Goal: Book appointment/travel/reservation

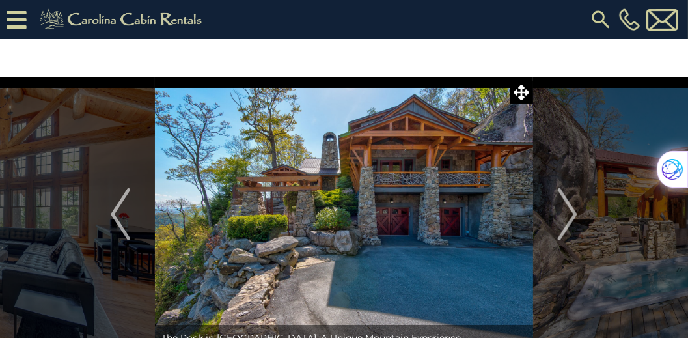
click at [602, 18] on img at bounding box center [600, 19] width 23 height 23
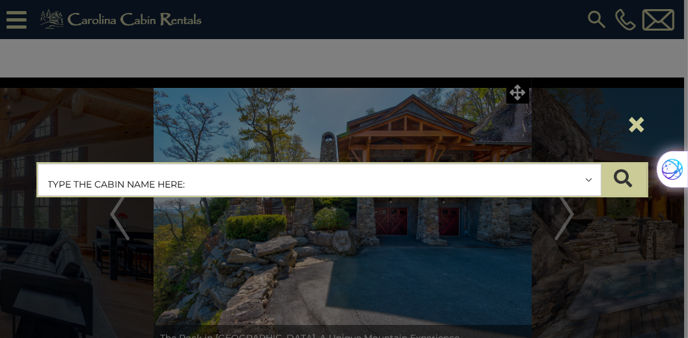
click at [638, 123] on button "×" at bounding box center [637, 124] width 22 height 36
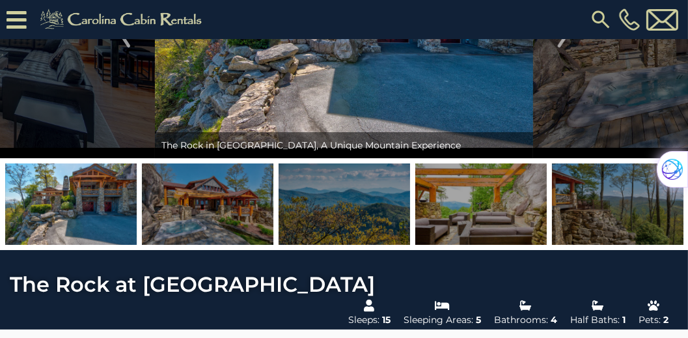
scroll to position [223, 0]
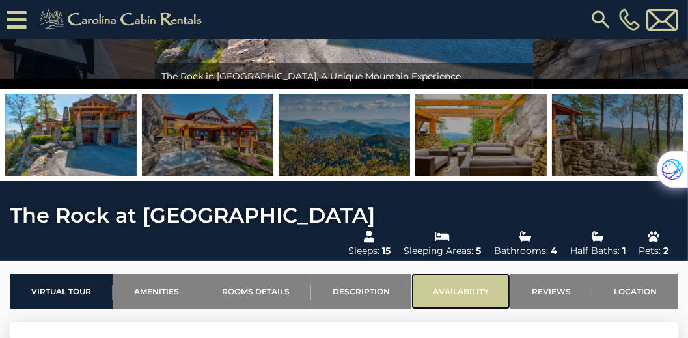
click at [450, 273] on link "Availability" at bounding box center [461, 291] width 99 height 36
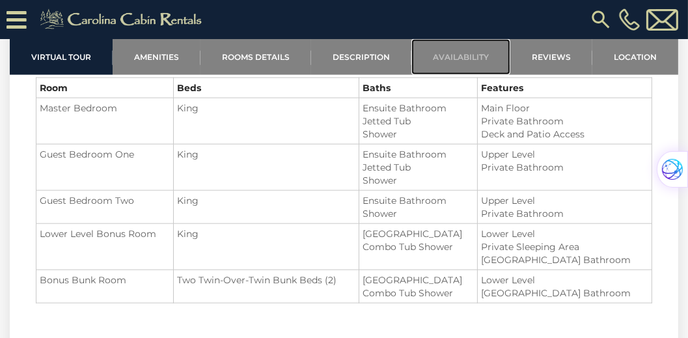
scroll to position [1291, 0]
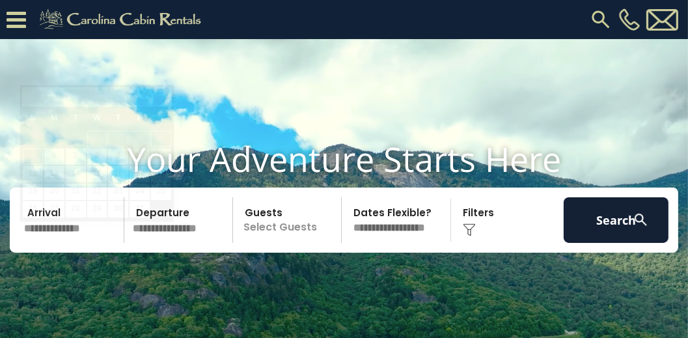
click at [76, 241] on input "text" at bounding box center [72, 220] width 105 height 46
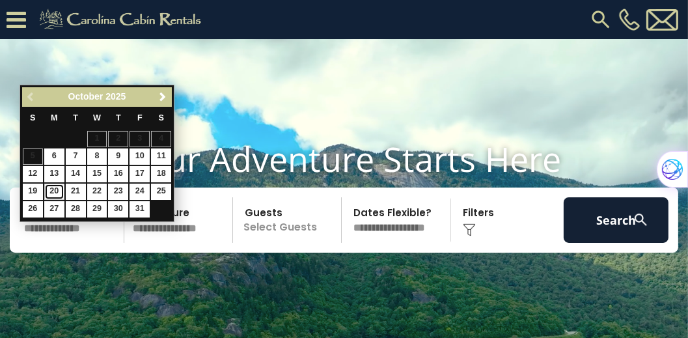
click at [56, 186] on link "20" at bounding box center [54, 192] width 20 height 16
type input "********"
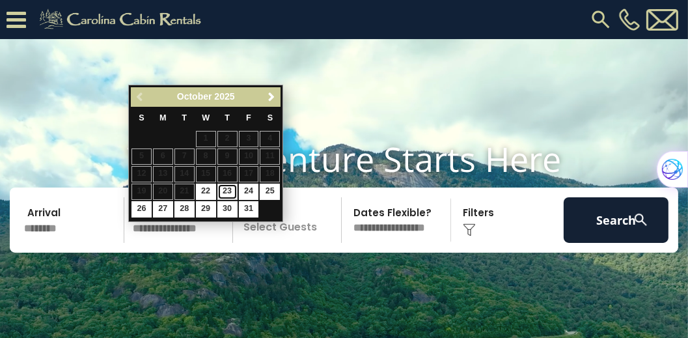
click at [228, 190] on link "23" at bounding box center [227, 192] width 20 height 16
type input "********"
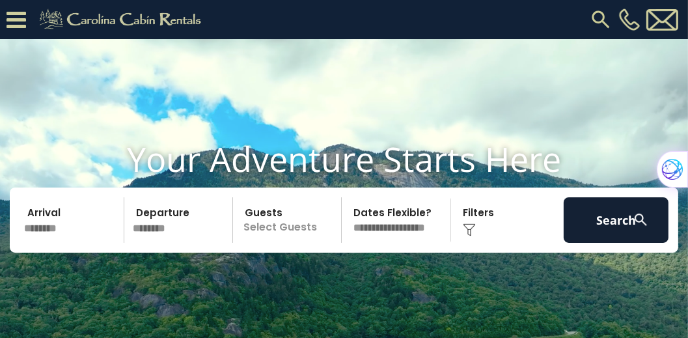
click at [290, 242] on p "Select Guests" at bounding box center [289, 220] width 104 height 46
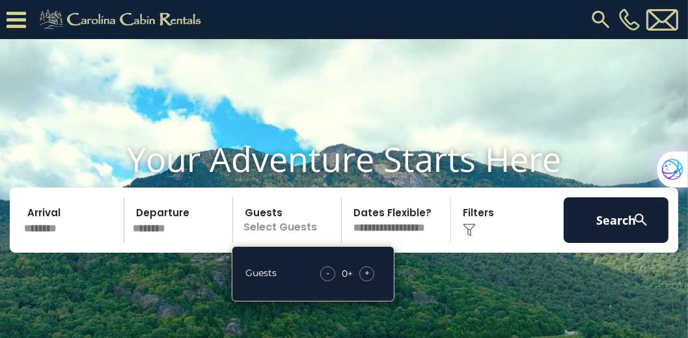
click at [370, 281] on div "+" at bounding box center [366, 273] width 15 height 15
click at [369, 279] on span "+" at bounding box center [367, 272] width 5 height 13
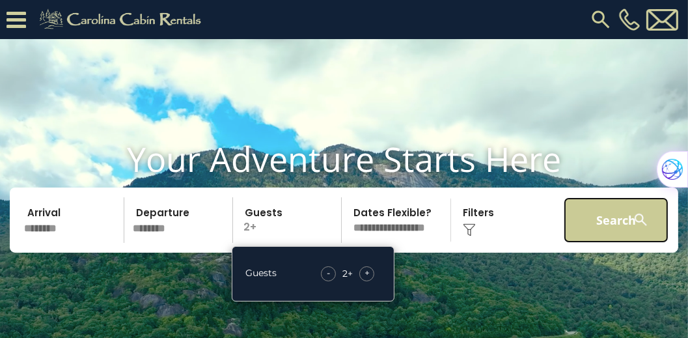
click at [594, 243] on button "Search" at bounding box center [616, 220] width 105 height 46
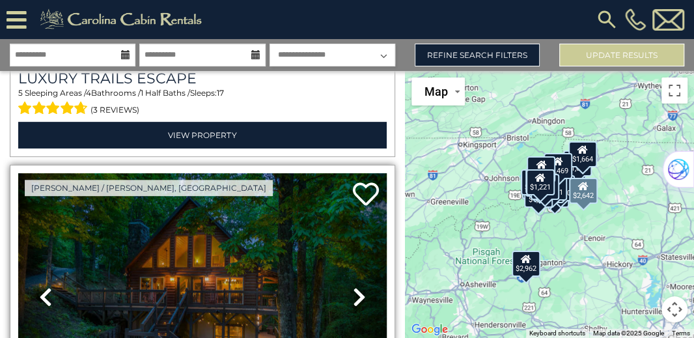
scroll to position [335, 0]
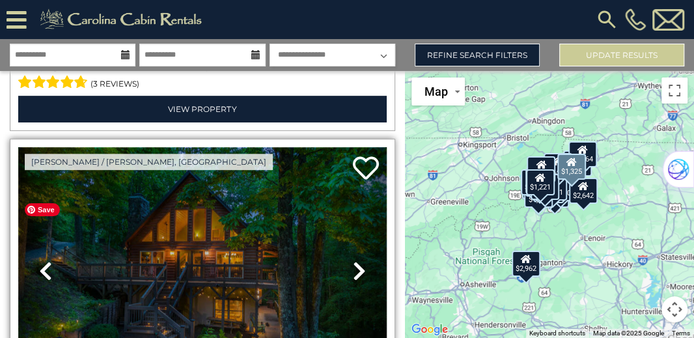
click at [232, 218] on img at bounding box center [202, 270] width 369 height 247
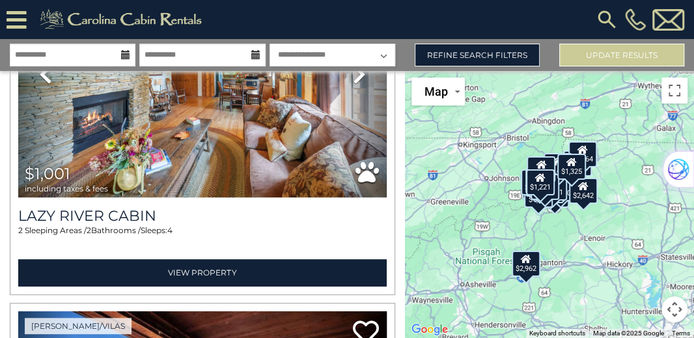
scroll to position [10571, 0]
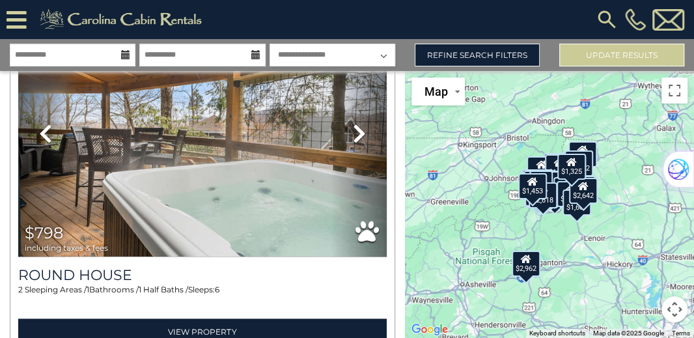
scroll to position [20833, 0]
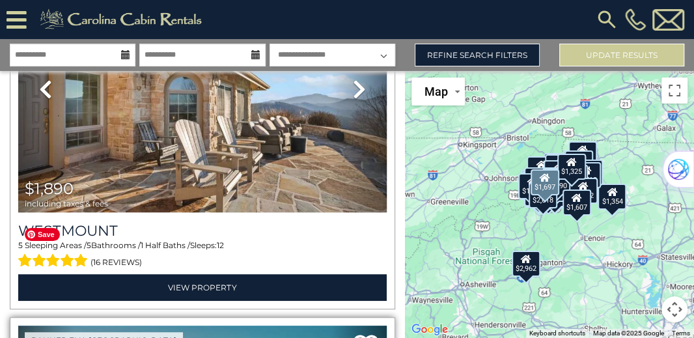
scroll to position [32020, 0]
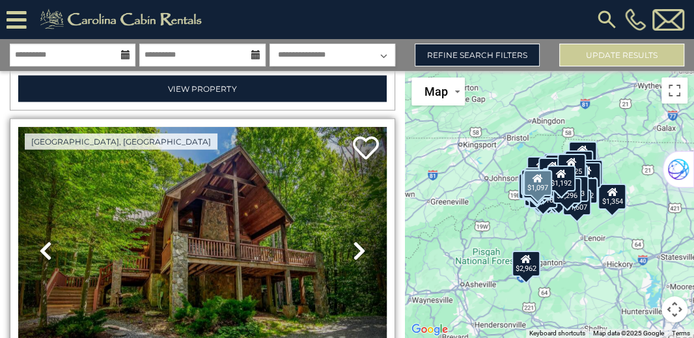
scroll to position [35480, 0]
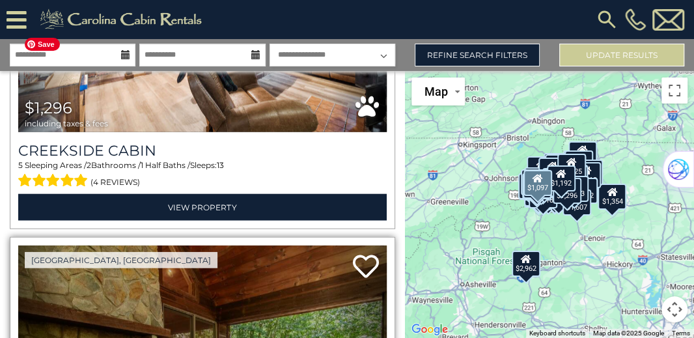
scroll to position [35592, 0]
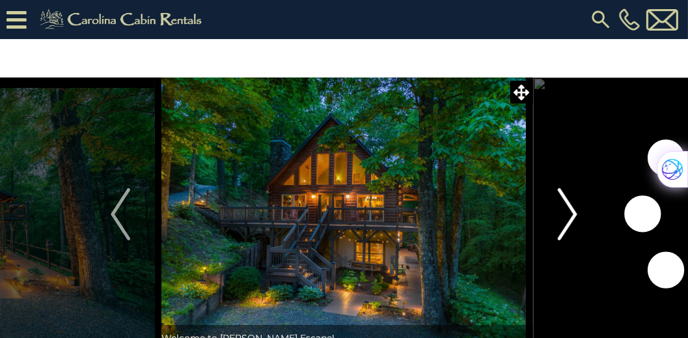
click at [570, 214] on img "Next" at bounding box center [568, 214] width 20 height 52
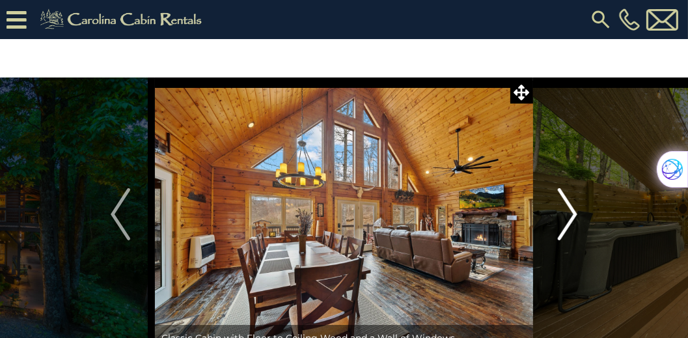
click at [570, 214] on img "Next" at bounding box center [568, 214] width 20 height 52
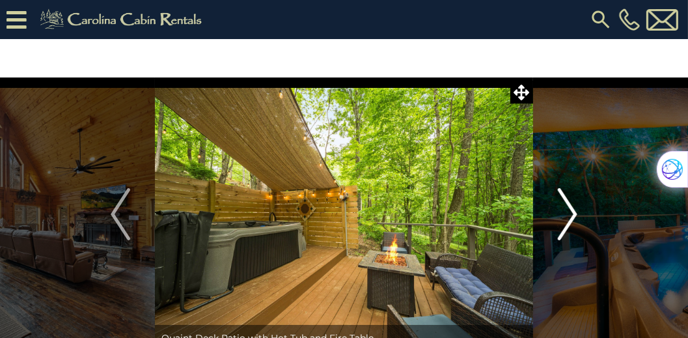
click at [569, 214] on img "Next" at bounding box center [568, 214] width 20 height 52
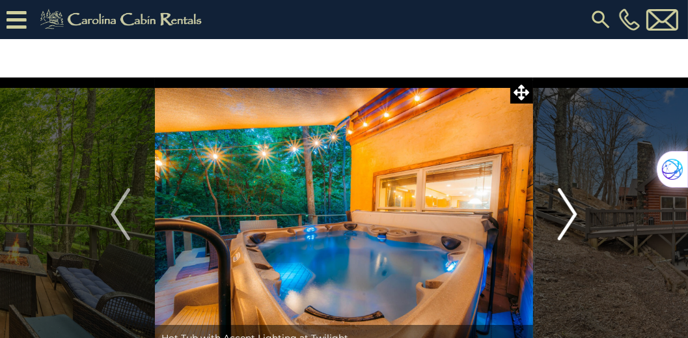
click at [569, 214] on img "Next" at bounding box center [568, 214] width 20 height 52
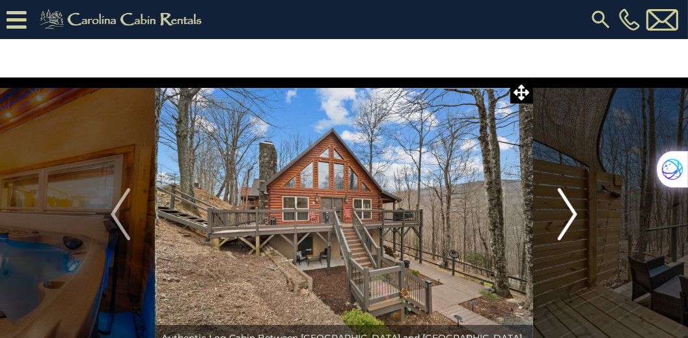
click at [569, 214] on img "Next" at bounding box center [568, 214] width 20 height 52
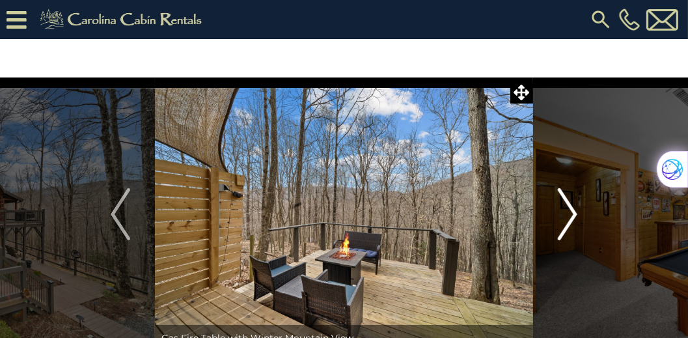
click at [569, 214] on img "Next" at bounding box center [568, 214] width 20 height 52
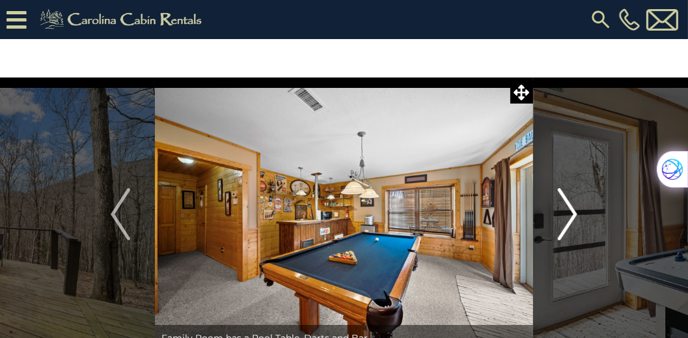
click at [569, 214] on img "Next" at bounding box center [568, 214] width 20 height 52
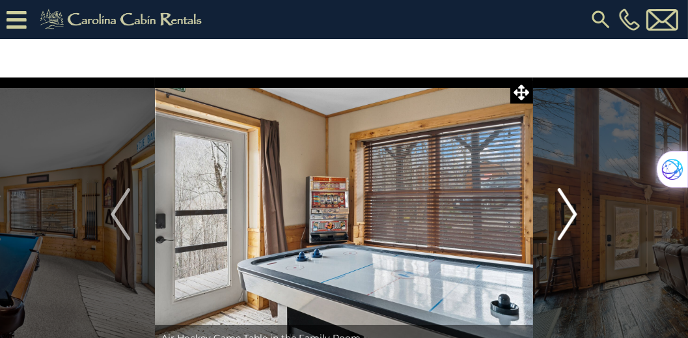
click at [569, 214] on img "Next" at bounding box center [568, 214] width 20 height 52
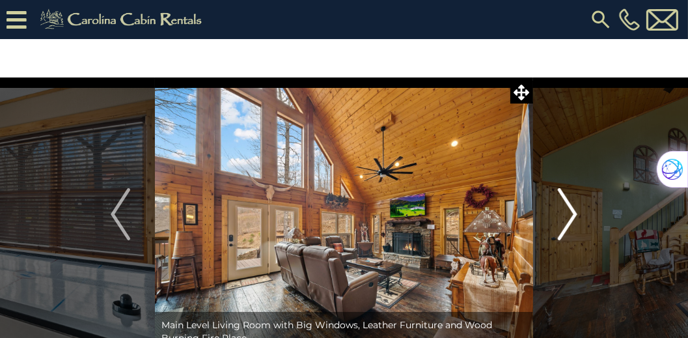
click at [569, 214] on img "Next" at bounding box center [568, 214] width 20 height 52
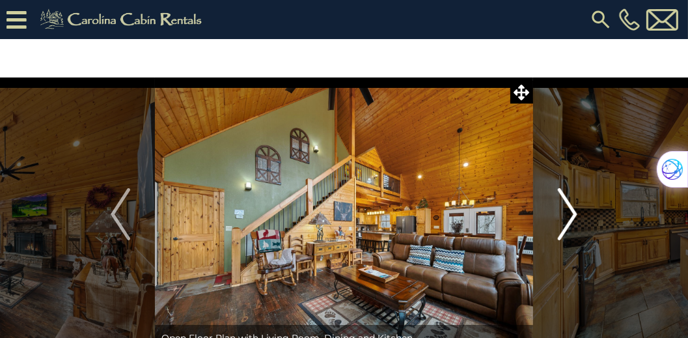
click at [569, 214] on img "Next" at bounding box center [568, 214] width 20 height 52
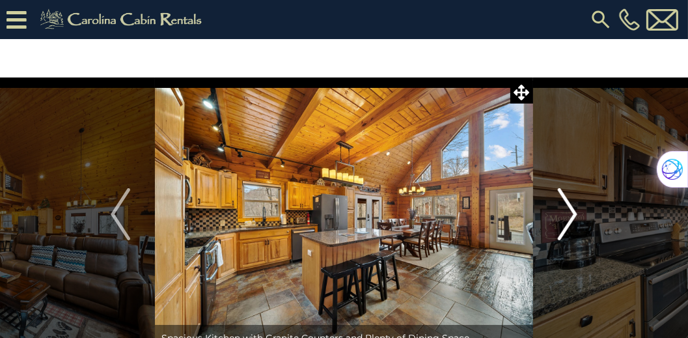
click at [569, 214] on img "Next" at bounding box center [568, 214] width 20 height 52
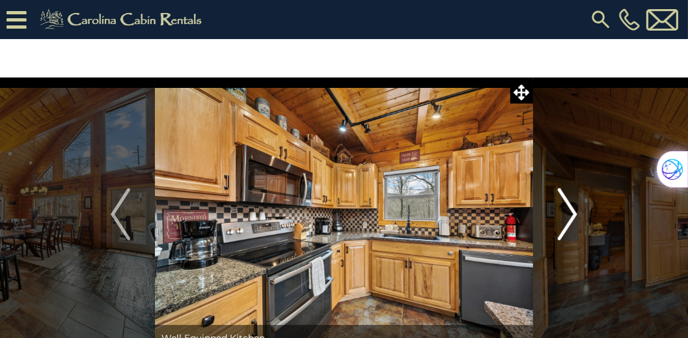
click at [569, 214] on img "Next" at bounding box center [568, 214] width 20 height 52
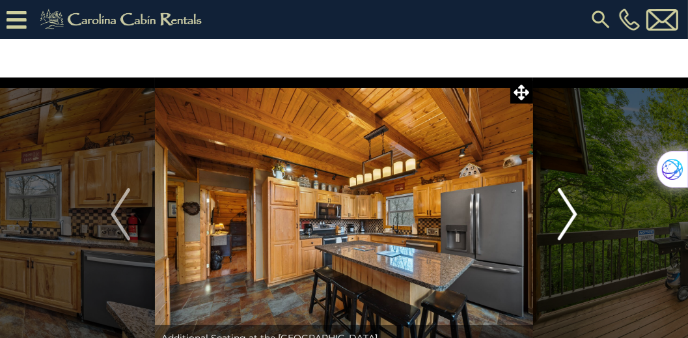
click at [569, 214] on img "Next" at bounding box center [568, 214] width 20 height 52
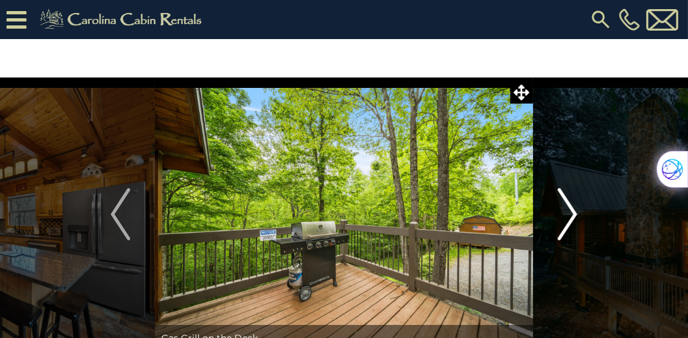
click at [569, 214] on img "Next" at bounding box center [568, 214] width 20 height 52
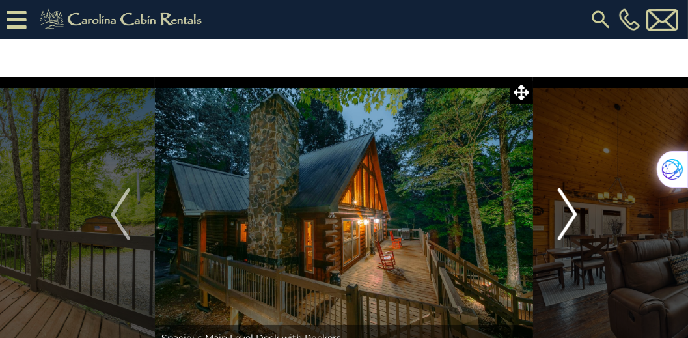
click at [569, 214] on img "Next" at bounding box center [568, 214] width 20 height 52
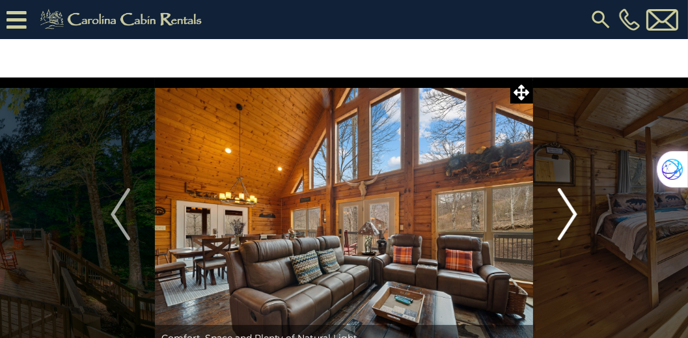
click at [569, 214] on img "Next" at bounding box center [568, 214] width 20 height 52
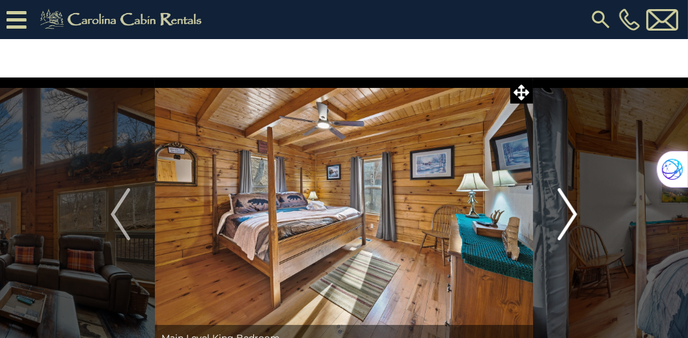
click at [569, 214] on img "Next" at bounding box center [568, 214] width 20 height 52
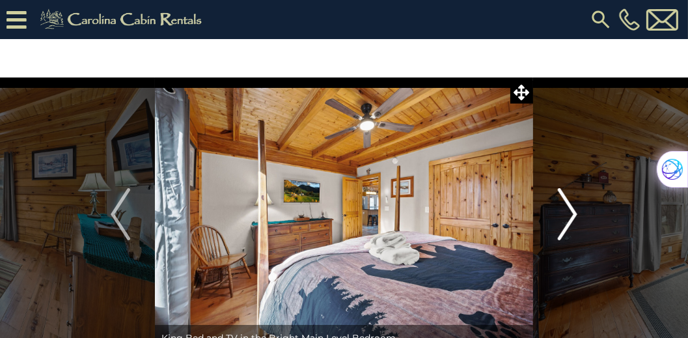
click at [569, 214] on img "Next" at bounding box center [568, 214] width 20 height 52
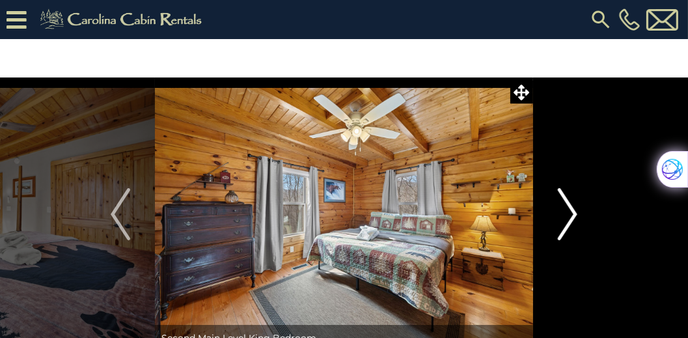
click at [569, 214] on img "Next" at bounding box center [568, 214] width 20 height 52
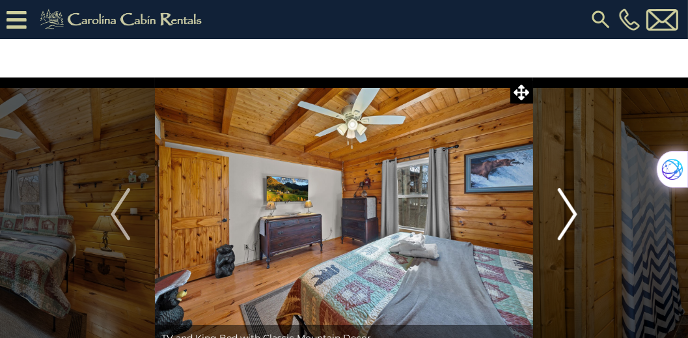
click at [569, 214] on img "Next" at bounding box center [568, 214] width 20 height 52
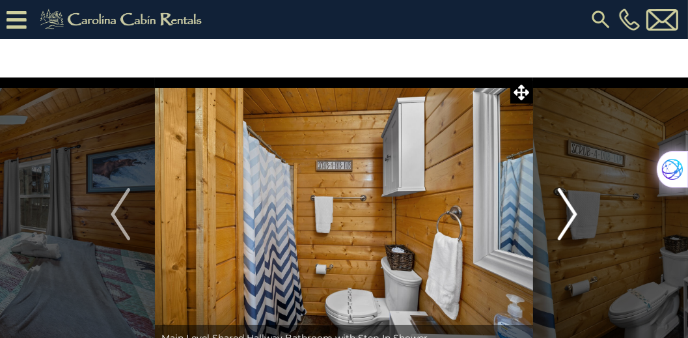
click at [569, 214] on img "Next" at bounding box center [568, 214] width 20 height 52
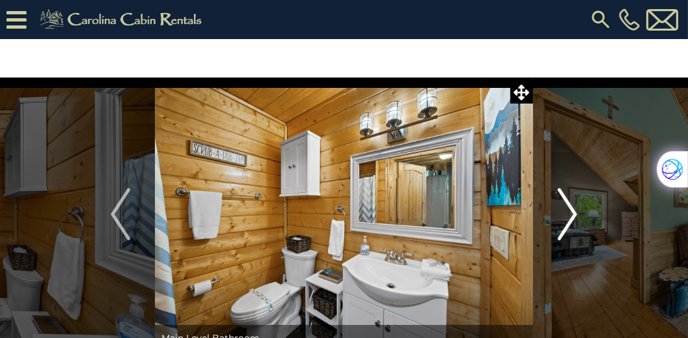
click at [569, 214] on img "Next" at bounding box center [568, 214] width 20 height 52
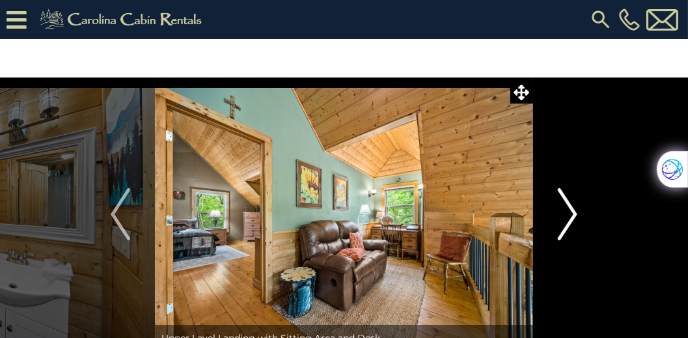
click at [569, 214] on img "Next" at bounding box center [568, 214] width 20 height 52
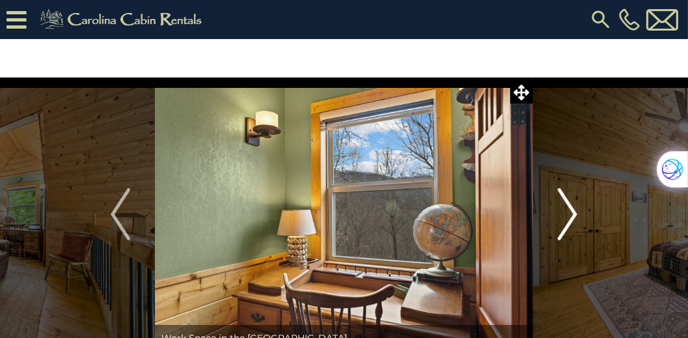
click at [569, 214] on img "Next" at bounding box center [568, 214] width 20 height 52
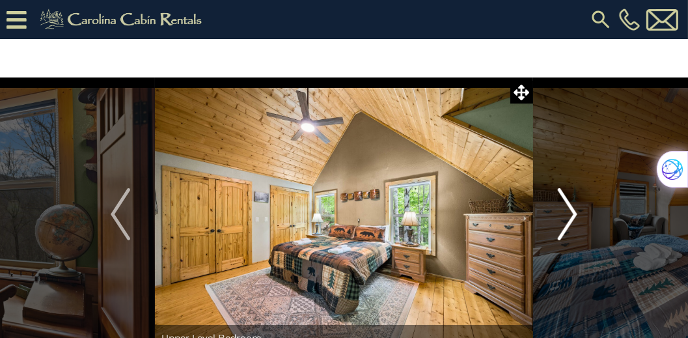
click at [569, 214] on img "Next" at bounding box center [568, 214] width 20 height 52
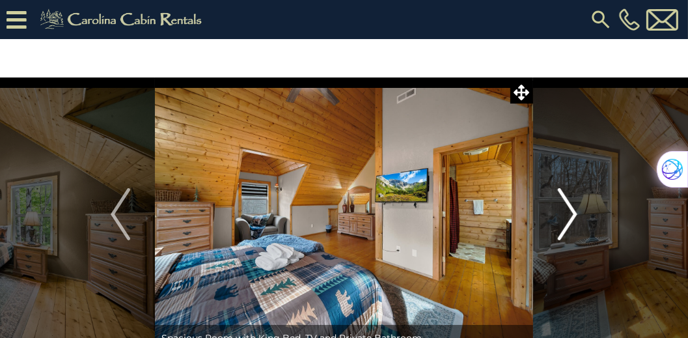
click at [569, 214] on img "Next" at bounding box center [568, 214] width 20 height 52
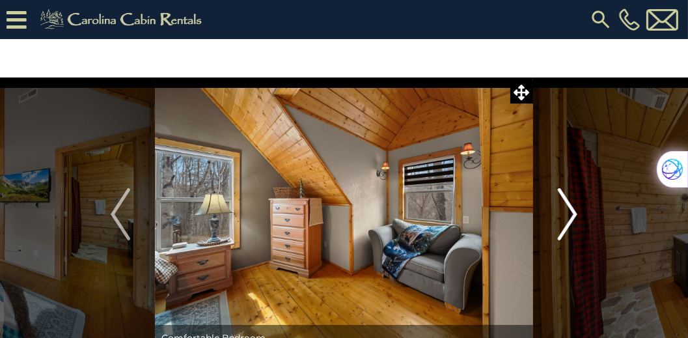
click at [569, 214] on img "Next" at bounding box center [568, 214] width 20 height 52
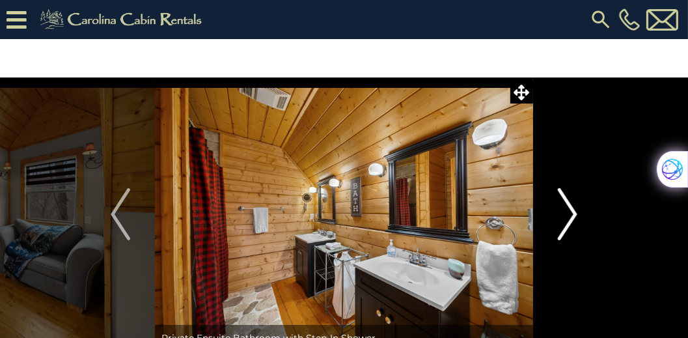
click at [569, 214] on img "Next" at bounding box center [568, 214] width 20 height 52
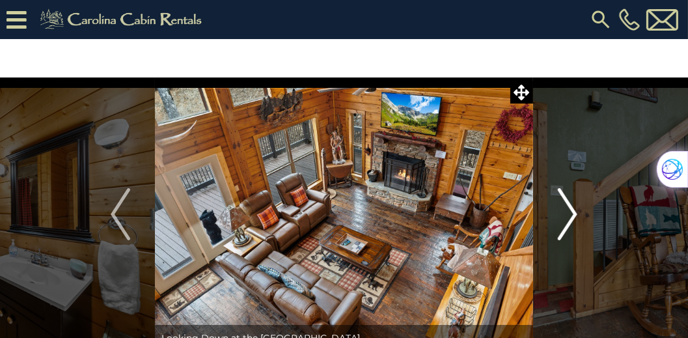
click at [569, 214] on img "Next" at bounding box center [568, 214] width 20 height 52
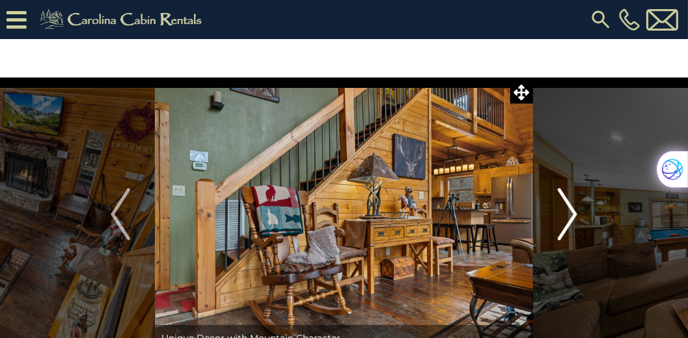
click at [569, 214] on img "Next" at bounding box center [568, 214] width 20 height 52
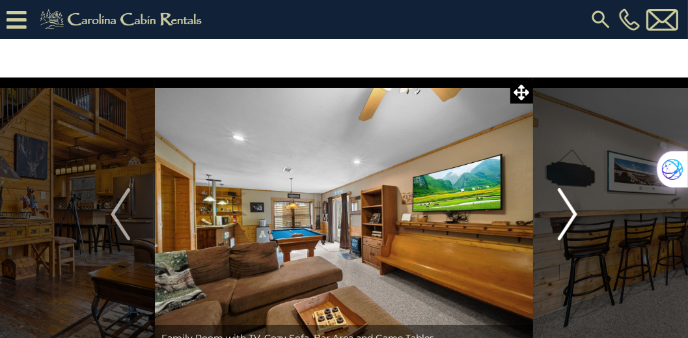
click at [569, 214] on img "Next" at bounding box center [568, 214] width 20 height 52
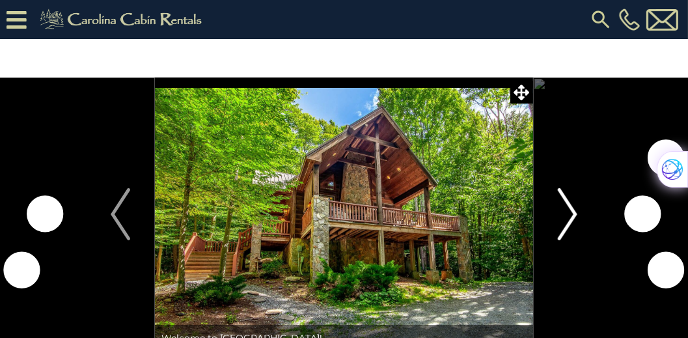
click at [573, 211] on img "Next" at bounding box center [568, 214] width 20 height 52
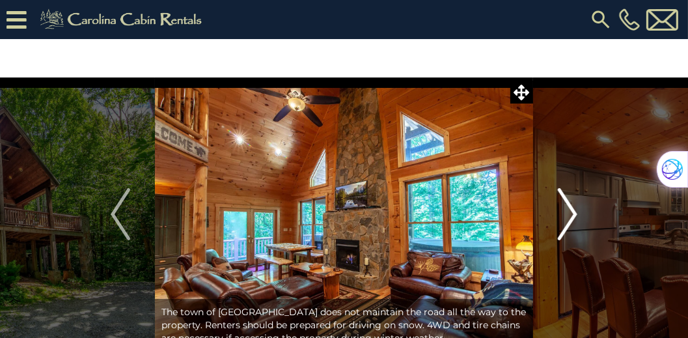
click at [573, 211] on img "Next" at bounding box center [568, 214] width 20 height 52
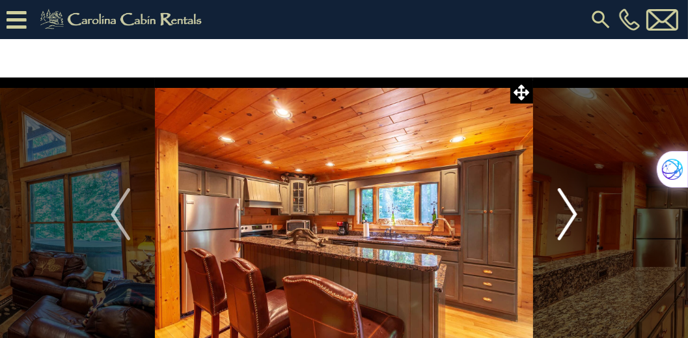
click at [573, 211] on img "Next" at bounding box center [568, 214] width 20 height 52
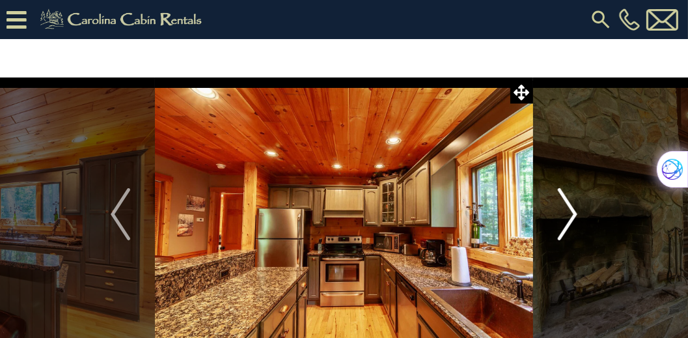
click at [573, 211] on img "Next" at bounding box center [568, 214] width 20 height 52
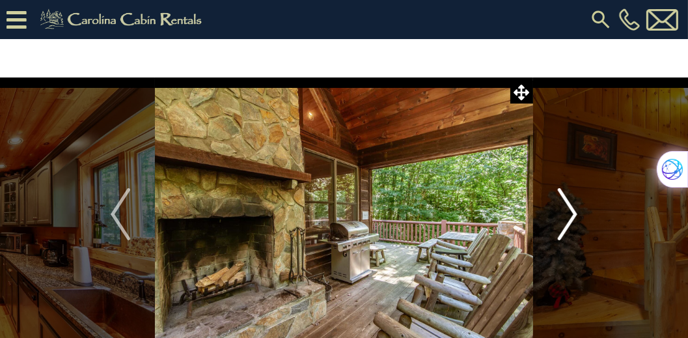
click at [573, 211] on img "Next" at bounding box center [568, 214] width 20 height 52
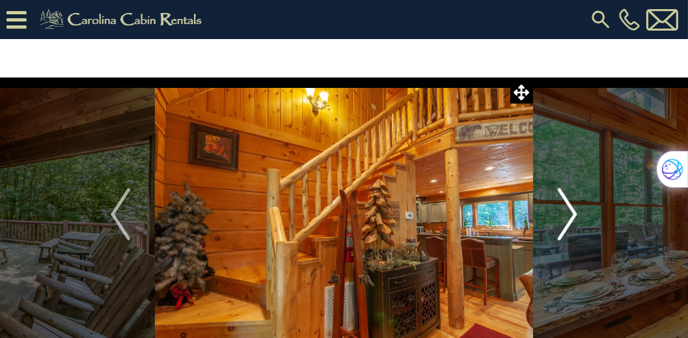
click at [573, 211] on img "Next" at bounding box center [568, 214] width 20 height 52
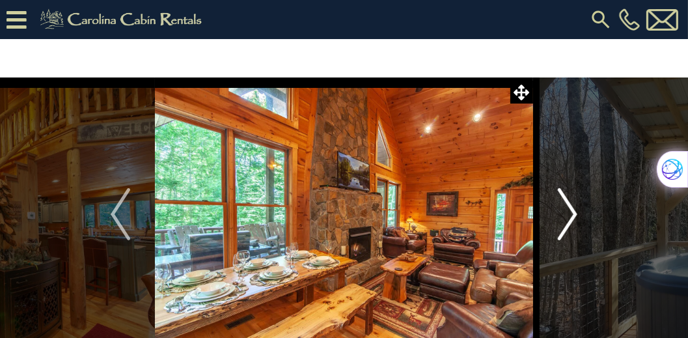
click at [573, 211] on img "Next" at bounding box center [568, 214] width 20 height 52
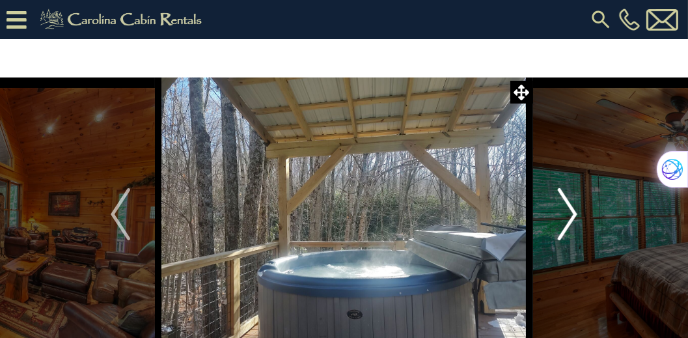
click at [573, 211] on img "Next" at bounding box center [568, 214] width 20 height 52
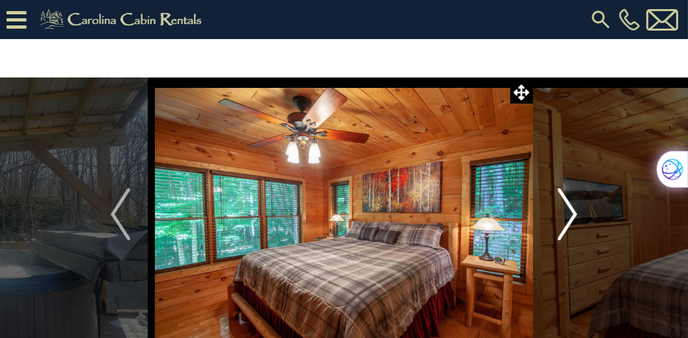
click at [573, 211] on img "Next" at bounding box center [568, 214] width 20 height 52
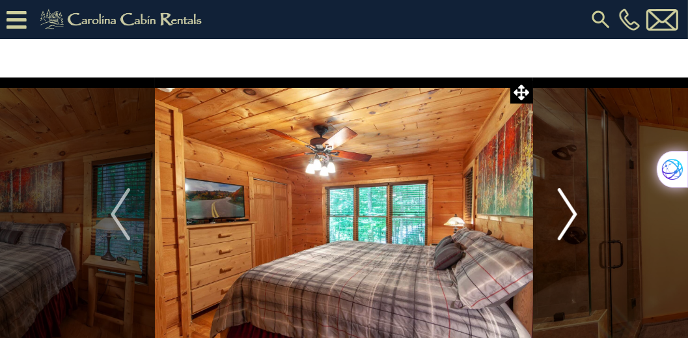
click at [573, 211] on img "Next" at bounding box center [568, 214] width 20 height 52
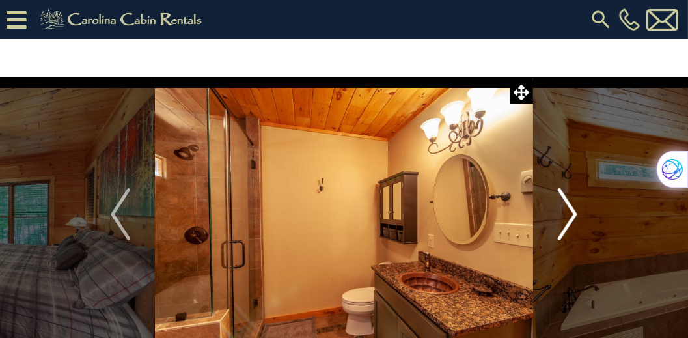
click at [573, 211] on img "Next" at bounding box center [568, 214] width 20 height 52
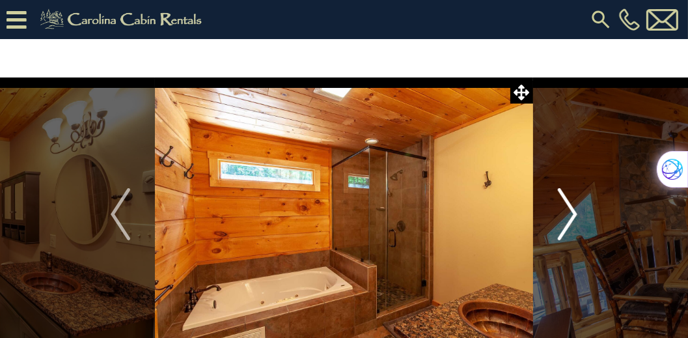
click at [573, 211] on img "Next" at bounding box center [568, 214] width 20 height 52
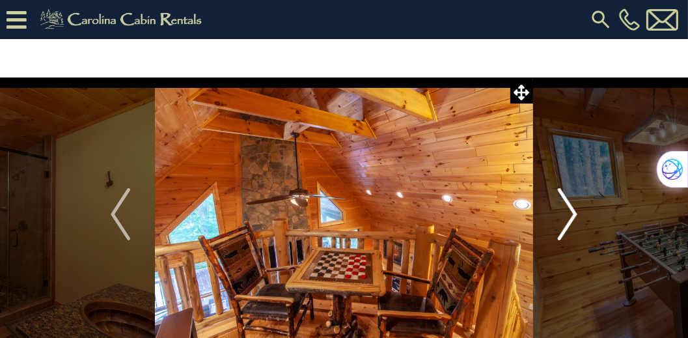
click at [573, 211] on img "Next" at bounding box center [568, 214] width 20 height 52
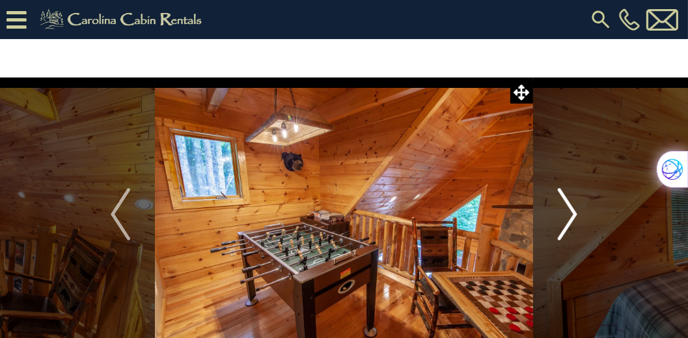
click at [573, 211] on img "Next" at bounding box center [568, 214] width 20 height 52
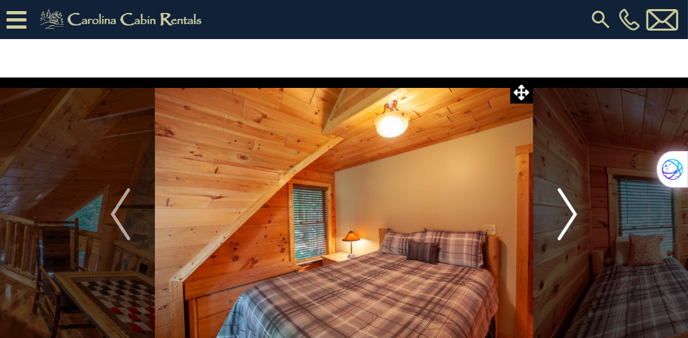
click at [573, 211] on img "Next" at bounding box center [568, 214] width 20 height 52
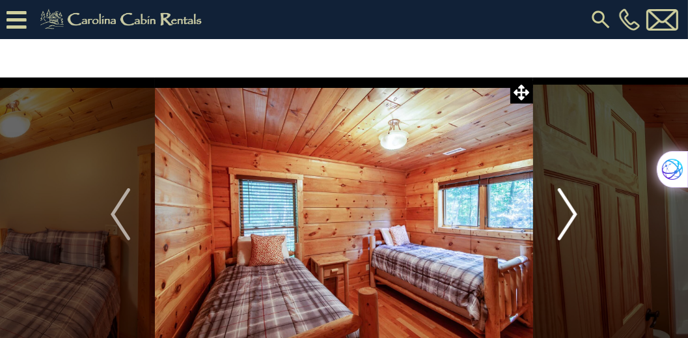
click at [573, 211] on img "Next" at bounding box center [568, 214] width 20 height 52
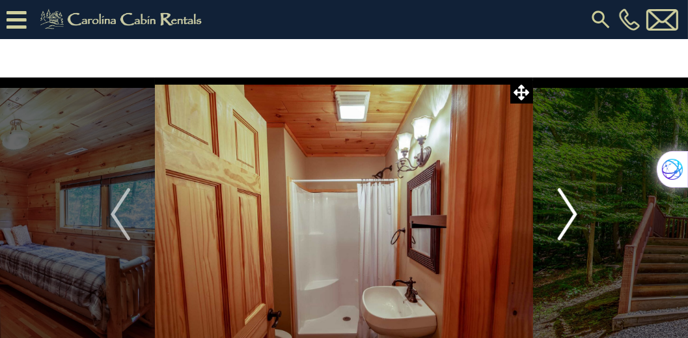
click at [573, 211] on img "Next" at bounding box center [568, 214] width 20 height 52
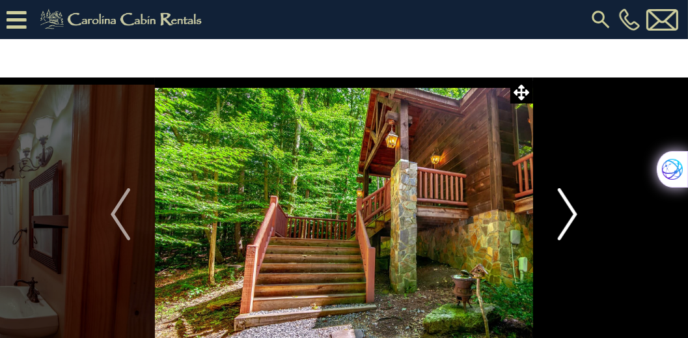
click at [573, 211] on img "Next" at bounding box center [568, 214] width 20 height 52
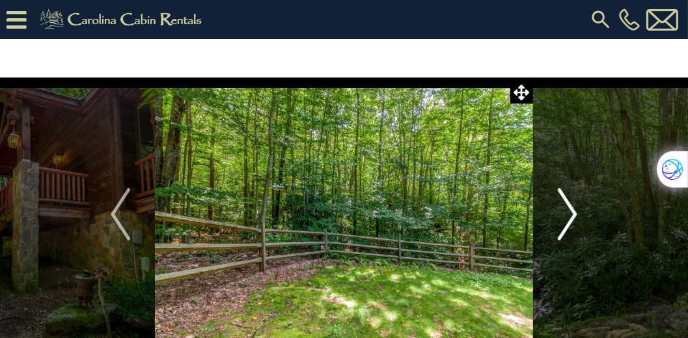
click at [573, 211] on img "Next" at bounding box center [568, 214] width 20 height 52
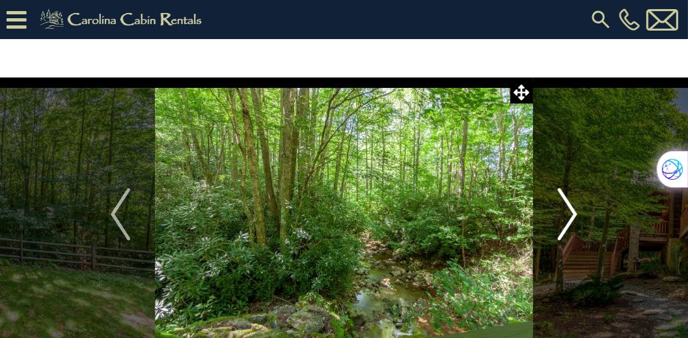
click at [573, 211] on img "Next" at bounding box center [568, 214] width 20 height 52
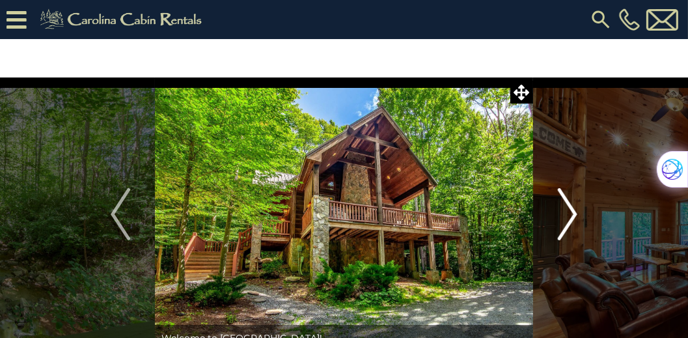
click at [573, 211] on img "Next" at bounding box center [568, 214] width 20 height 52
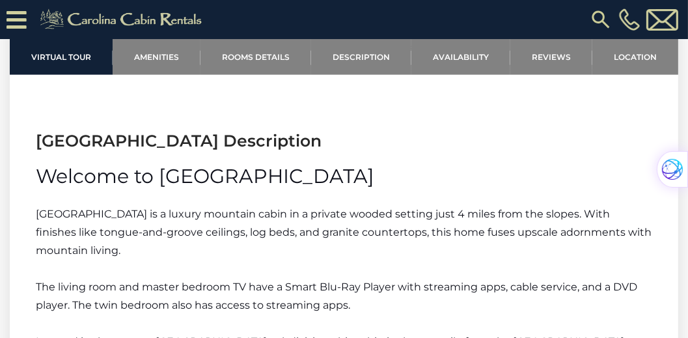
scroll to position [1563, 0]
